Goal: Communication & Community: Answer question/provide support

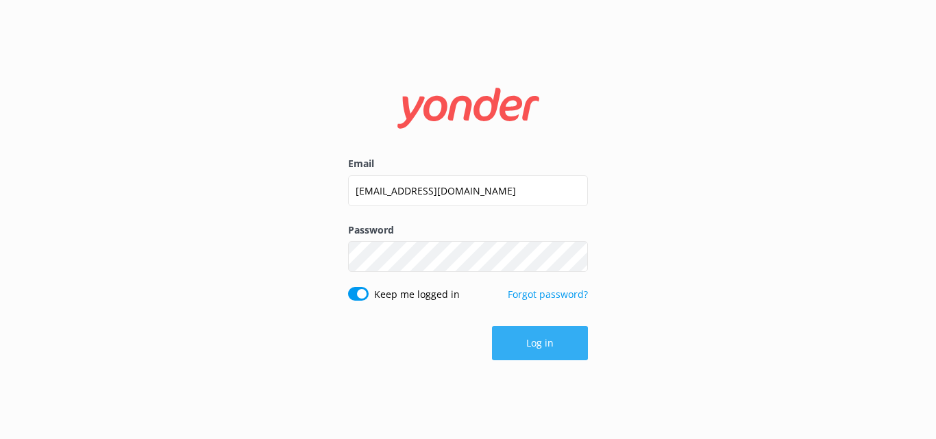
click at [558, 344] on button "Log in" at bounding box center [540, 343] width 96 height 34
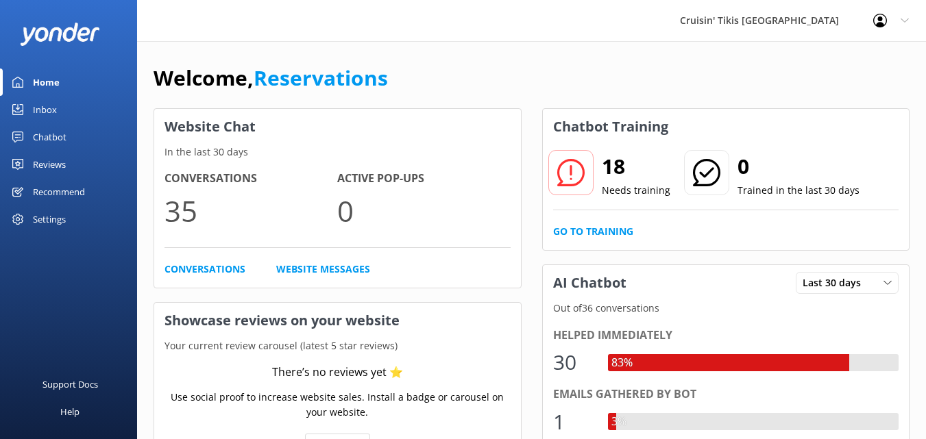
click at [51, 112] on div "Inbox" at bounding box center [45, 109] width 24 height 27
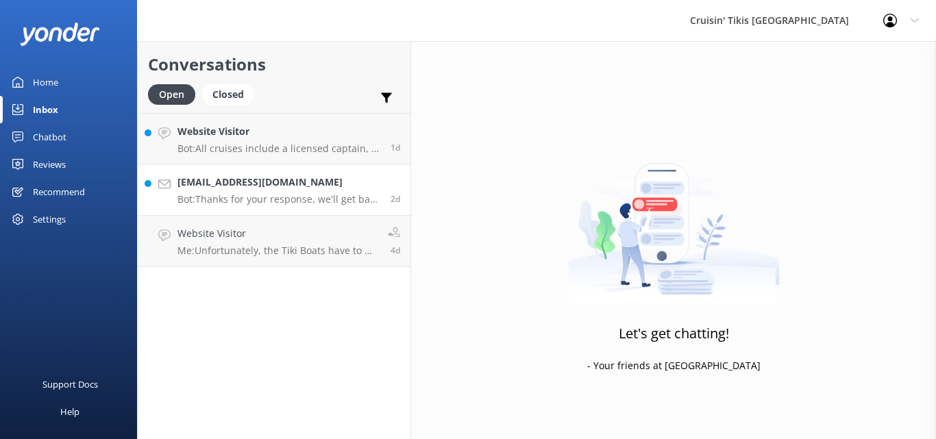
click at [235, 195] on p "Bot: Thanks for your response, we'll get back to you as soon as we can during o…" at bounding box center [279, 199] width 203 height 12
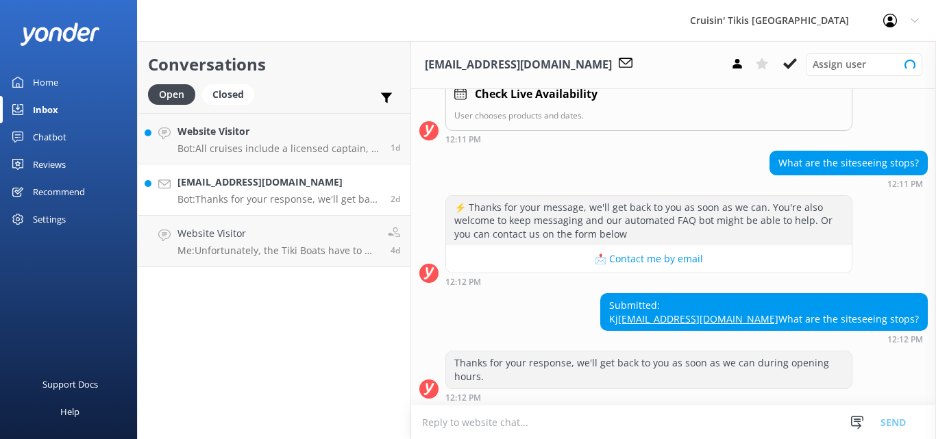
scroll to position [293, 0]
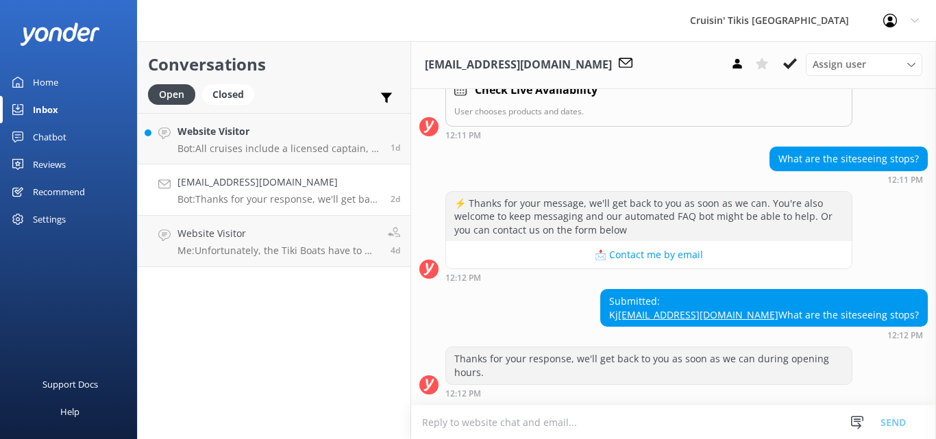
click at [485, 422] on textarea at bounding box center [673, 423] width 525 height 34
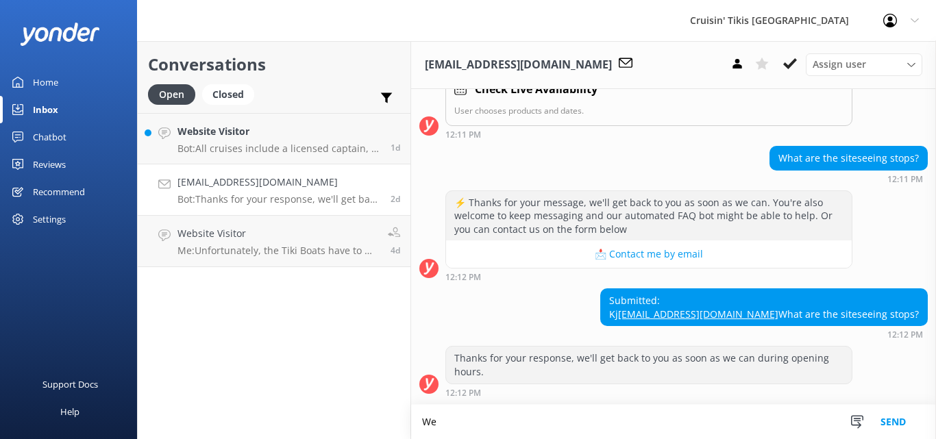
scroll to position [293, 0]
type textarea "W"
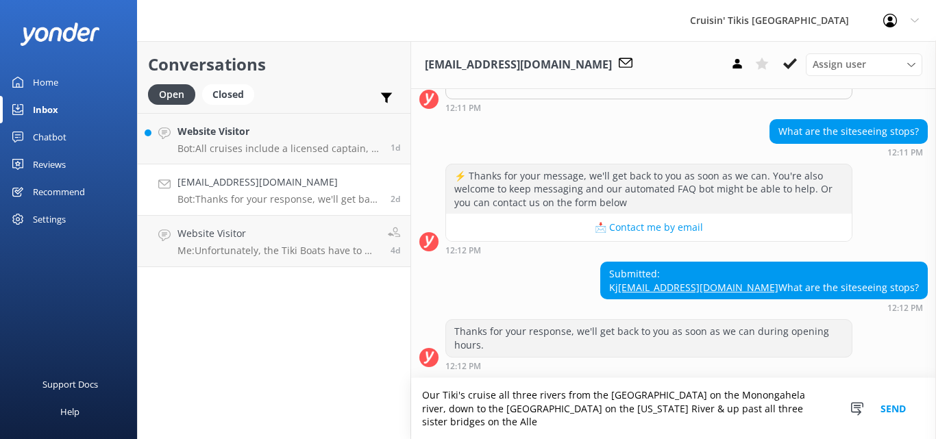
scroll to position [320, 0]
type textarea "Our Tiki's cruise all three rivers from the [GEOGRAPHIC_DATA] on the Monongahel…"
click at [904, 408] on button "Send" at bounding box center [893, 408] width 51 height 61
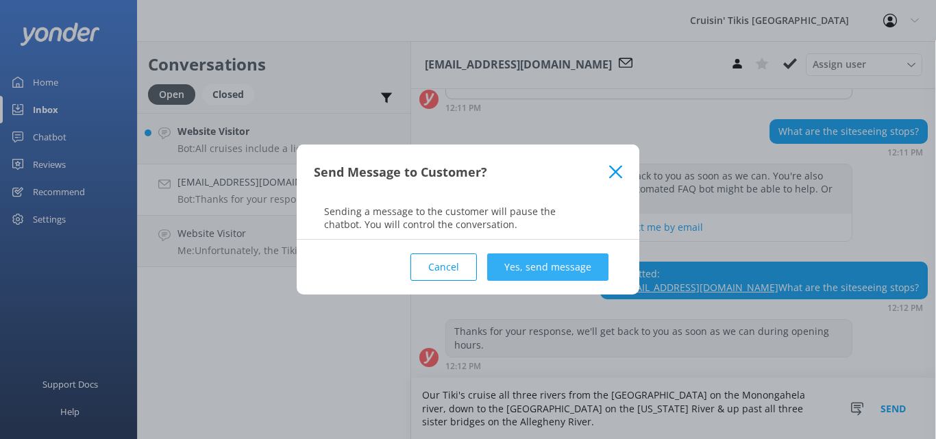
click at [548, 267] on button "Yes, send message" at bounding box center [547, 267] width 121 height 27
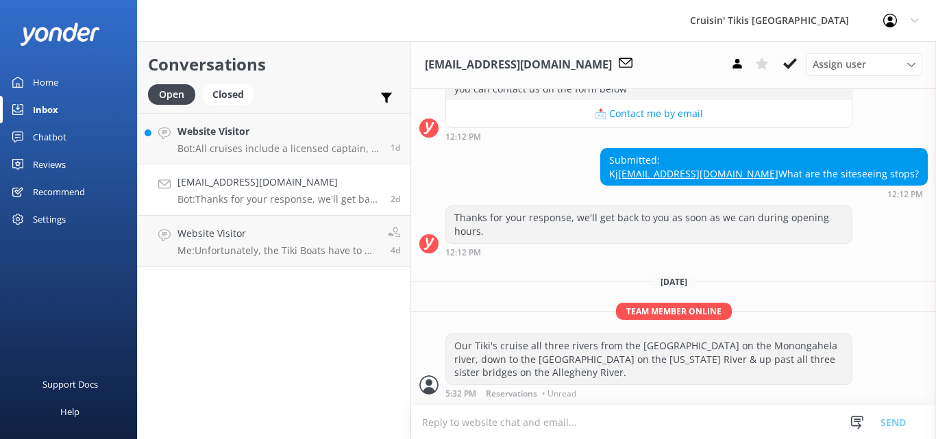
scroll to position [434, 0]
click at [297, 150] on p "Bot: All cruises include a licensed captain, a 4 speaker Bluetooth sound system…" at bounding box center [279, 149] width 203 height 12
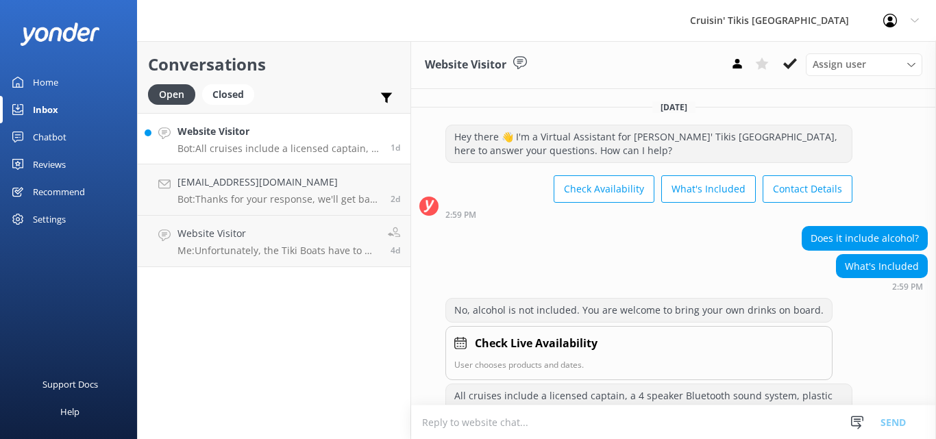
scroll to position [121, 0]
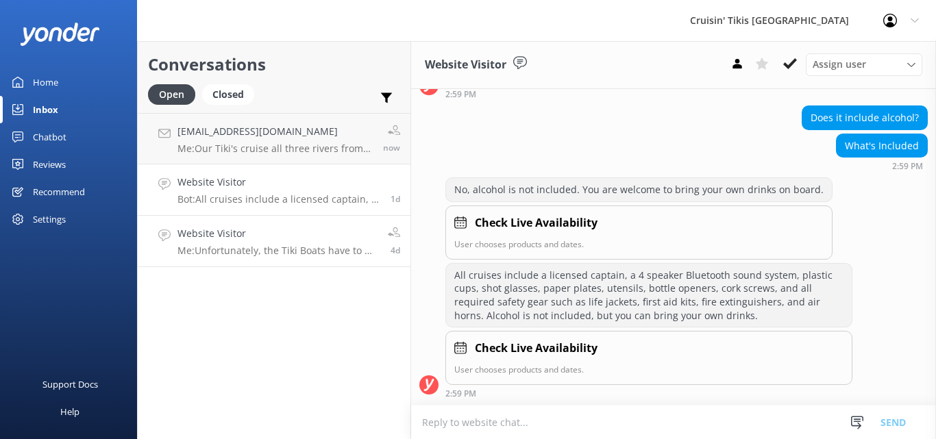
click at [271, 245] on p "Me: Unfortunately, the Tiki Boats have to be out of the [GEOGRAPHIC_DATA] where…" at bounding box center [278, 251] width 200 height 12
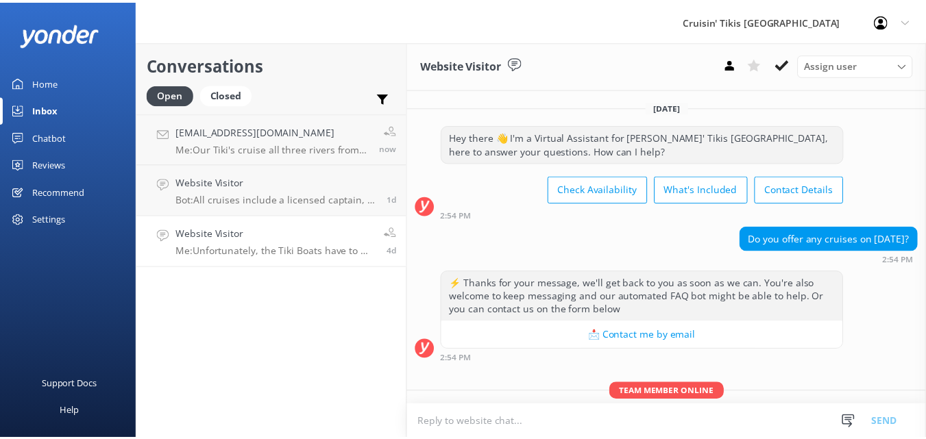
scroll to position [80, 0]
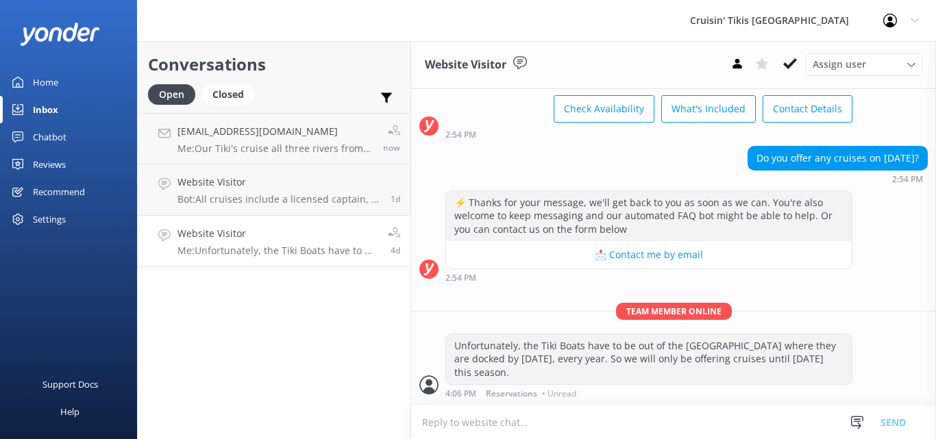
click at [53, 107] on div "Inbox" at bounding box center [45, 109] width 25 height 27
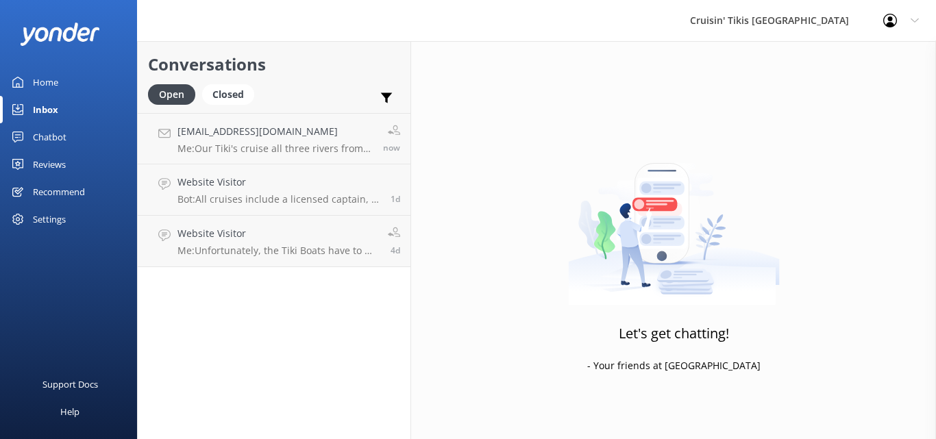
click at [43, 136] on div "Chatbot" at bounding box center [50, 136] width 34 height 27
